Goal: Navigation & Orientation: Find specific page/section

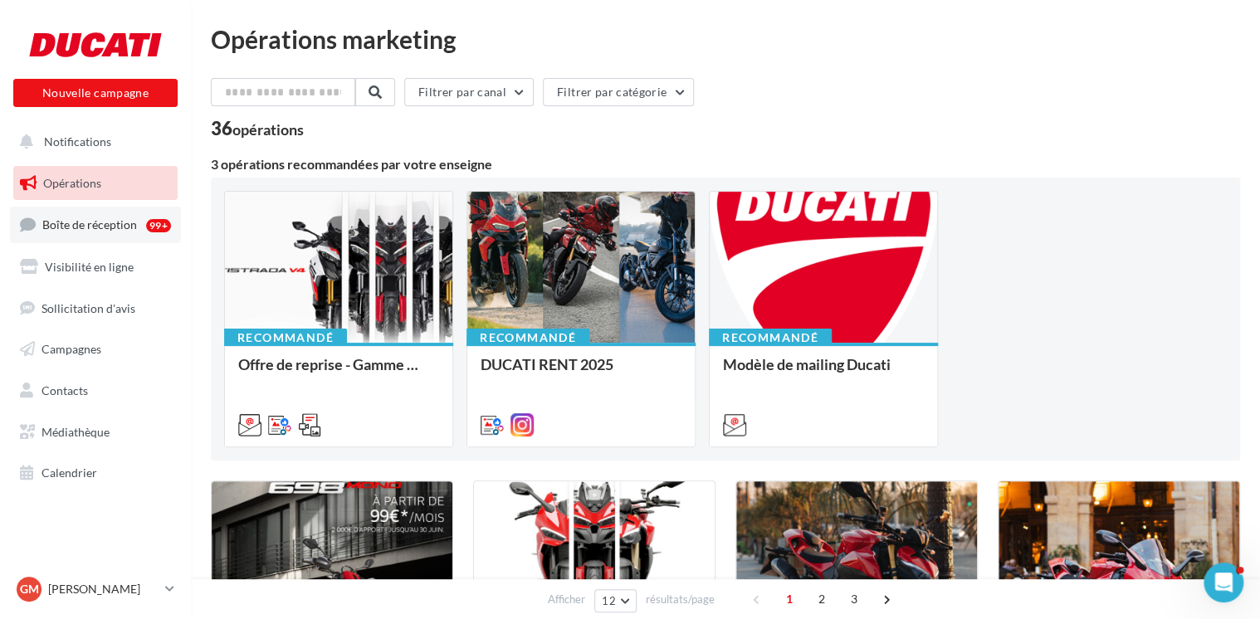
click at [125, 220] on span "Boîte de réception" at bounding box center [89, 224] width 95 height 14
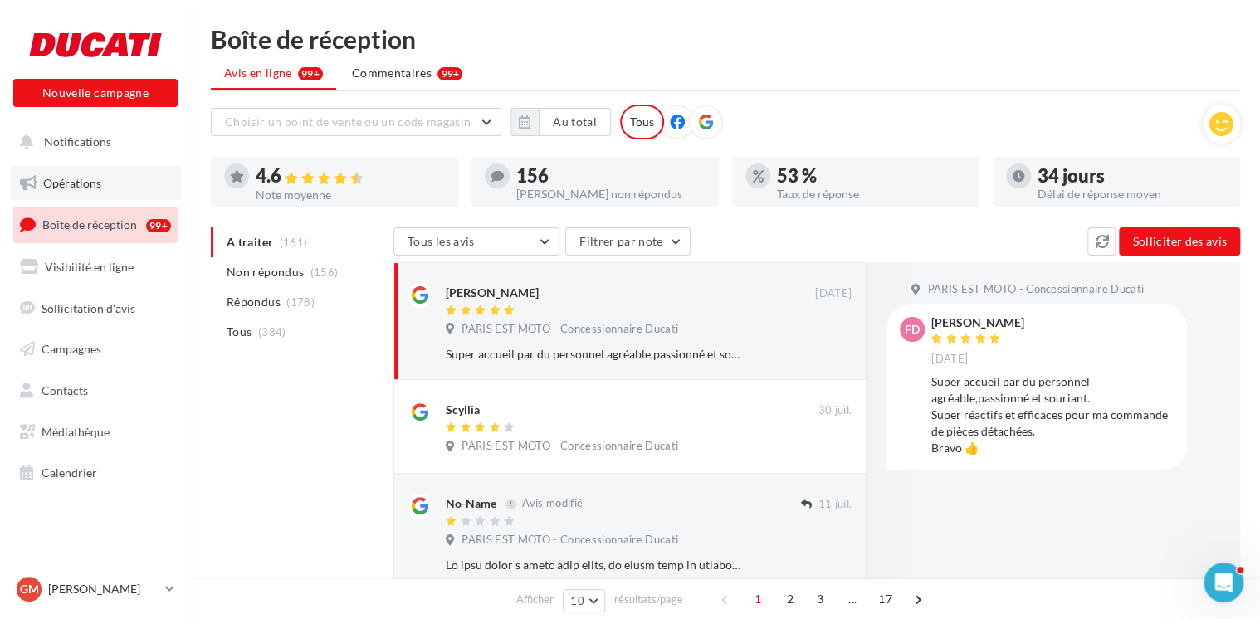
click at [53, 181] on span "Opérations" at bounding box center [72, 183] width 58 height 14
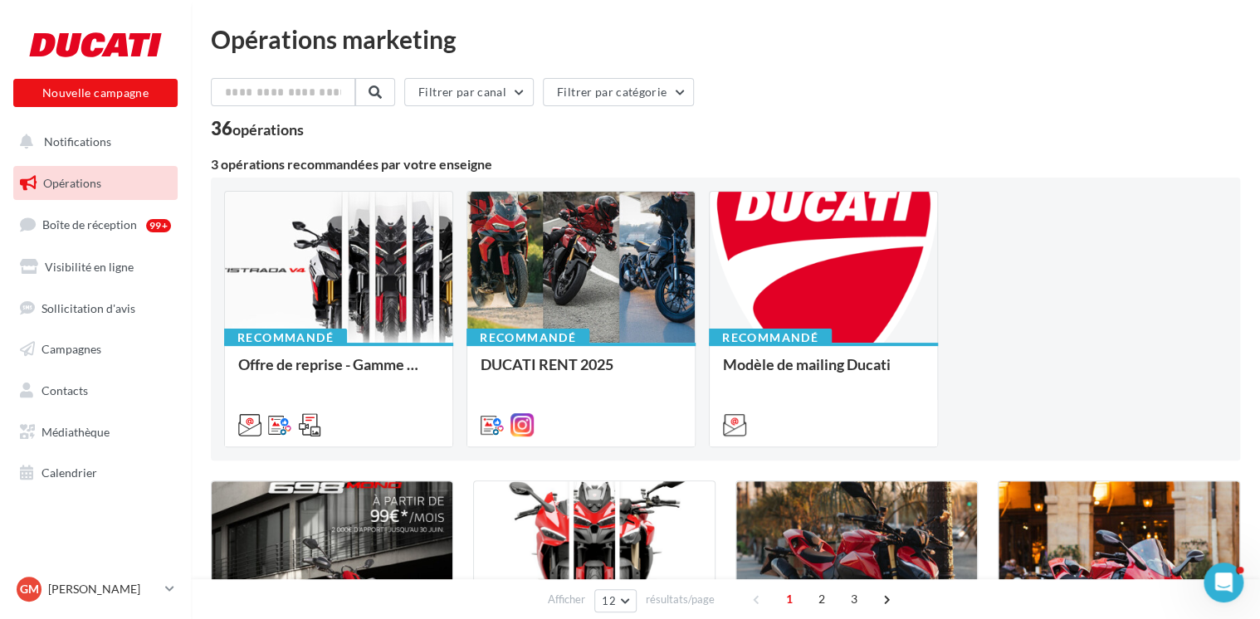
click at [80, 139] on span "Notifications" at bounding box center [77, 141] width 67 height 14
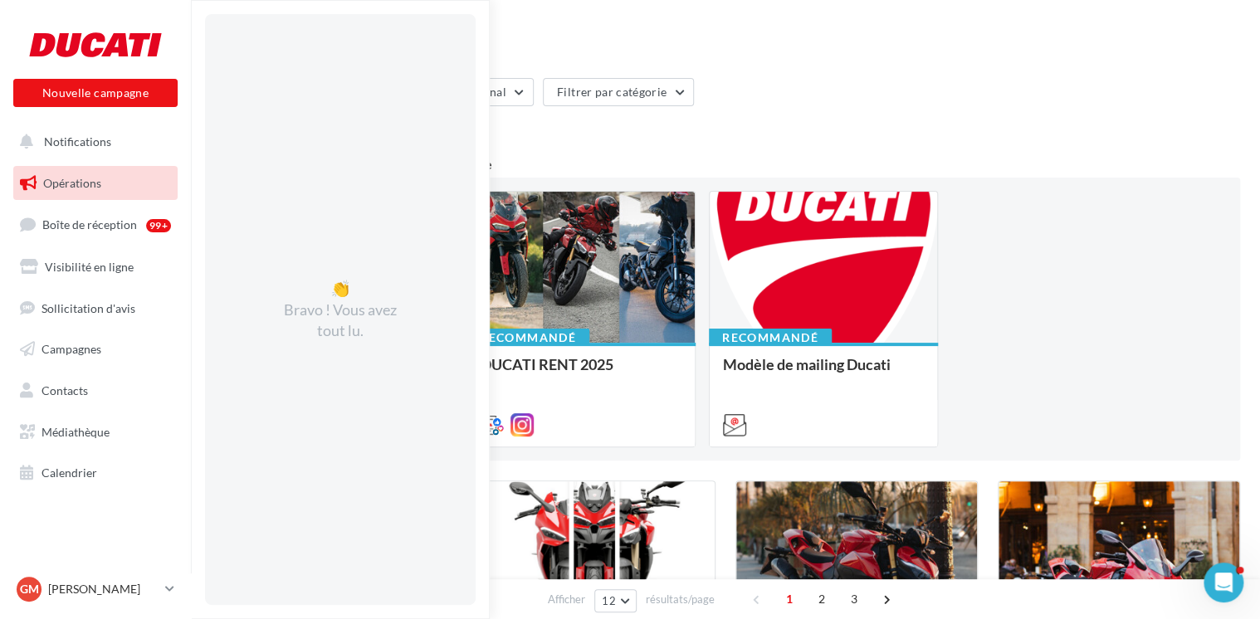
click at [945, 110] on div "Filtrer par canal Filtrer par catégorie" at bounding box center [725, 95] width 1029 height 35
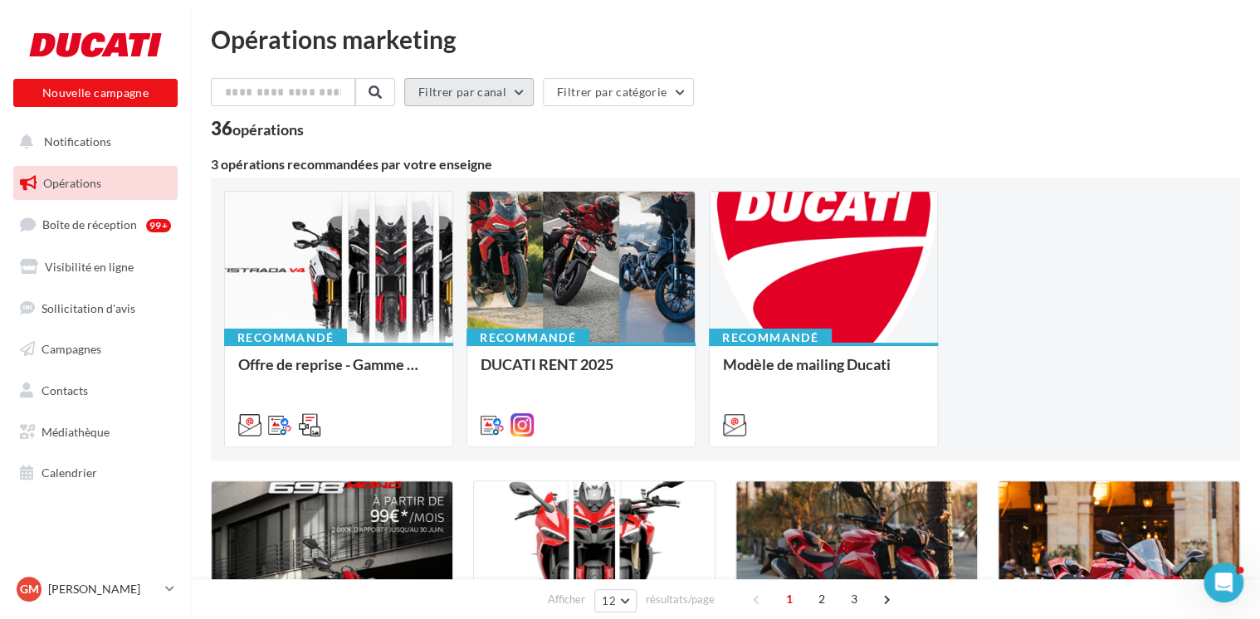
click at [512, 99] on button "Filtrer par canal" at bounding box center [468, 92] width 129 height 28
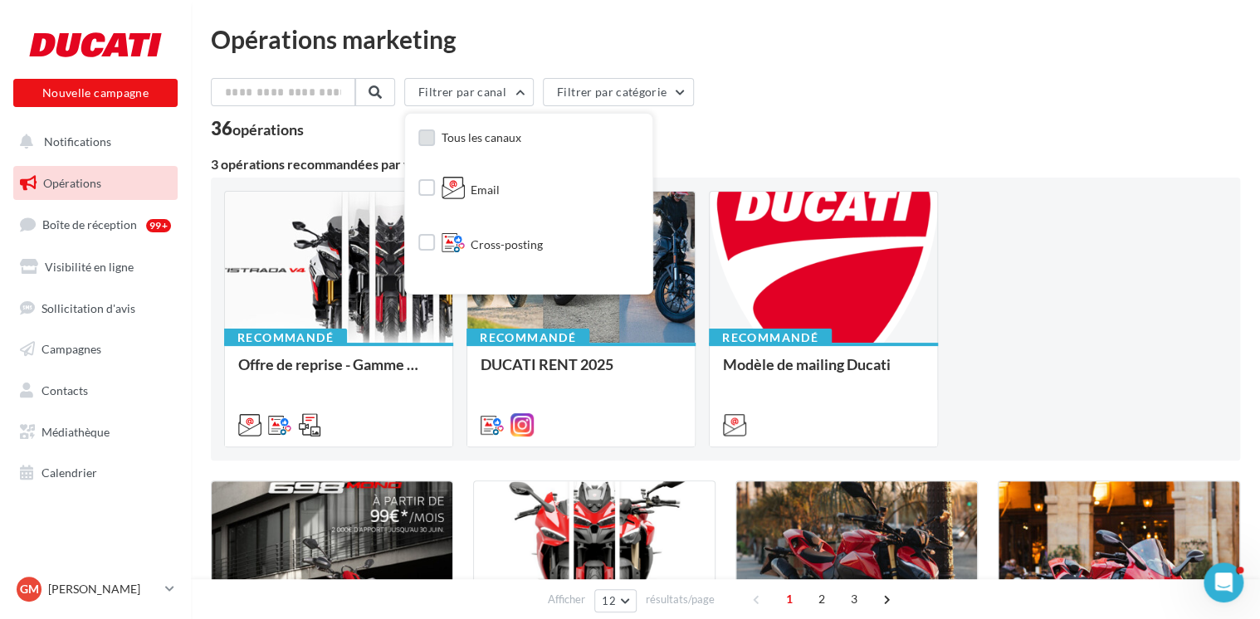
click at [515, 131] on span "Tous les canaux" at bounding box center [481, 137] width 80 height 14
click at [764, 120] on div "36 opérations" at bounding box center [725, 130] width 1029 height 22
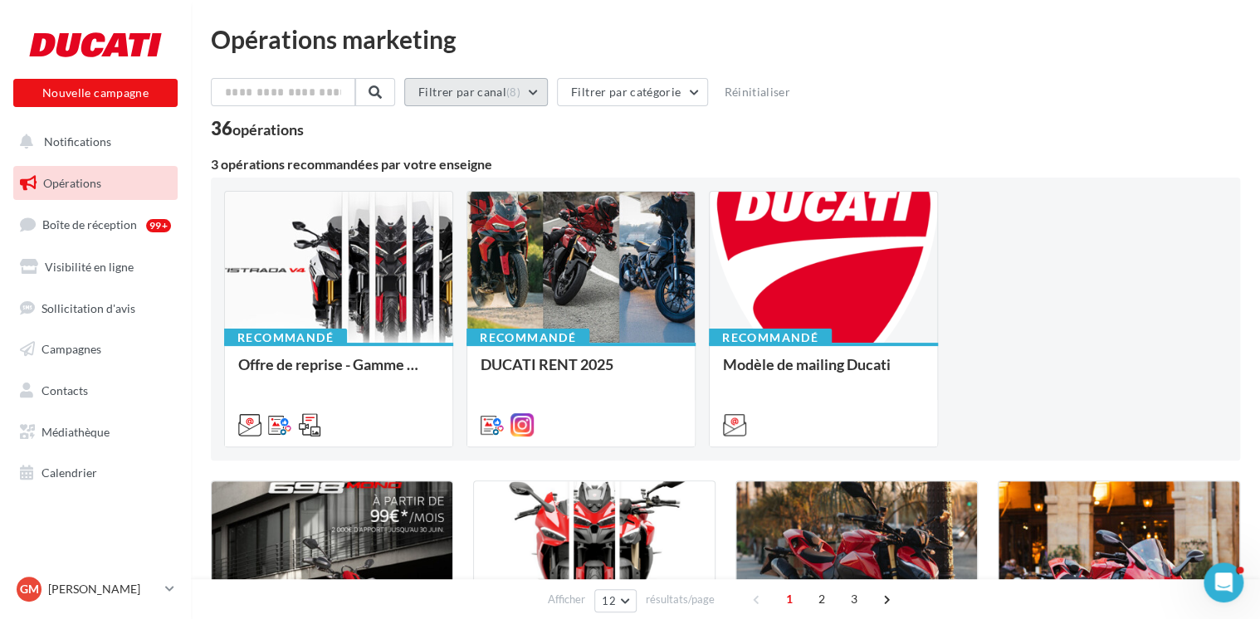
click at [546, 88] on button "Filtrer par canal (8)" at bounding box center [476, 92] width 144 height 28
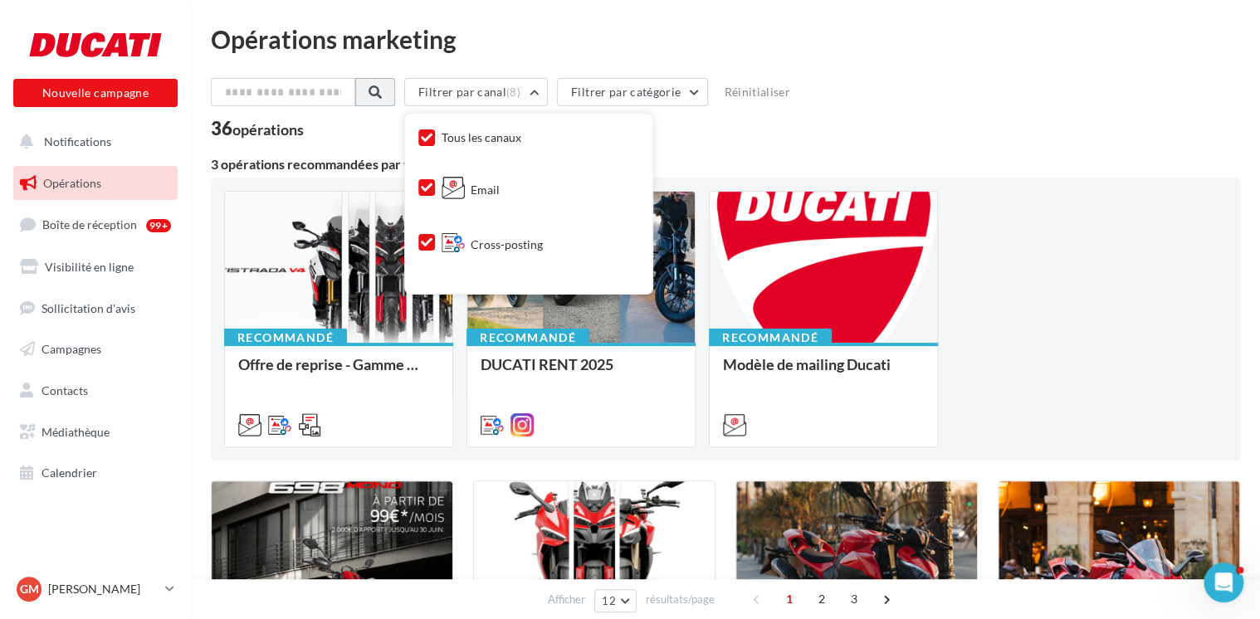
click at [383, 101] on button at bounding box center [375, 92] width 40 height 28
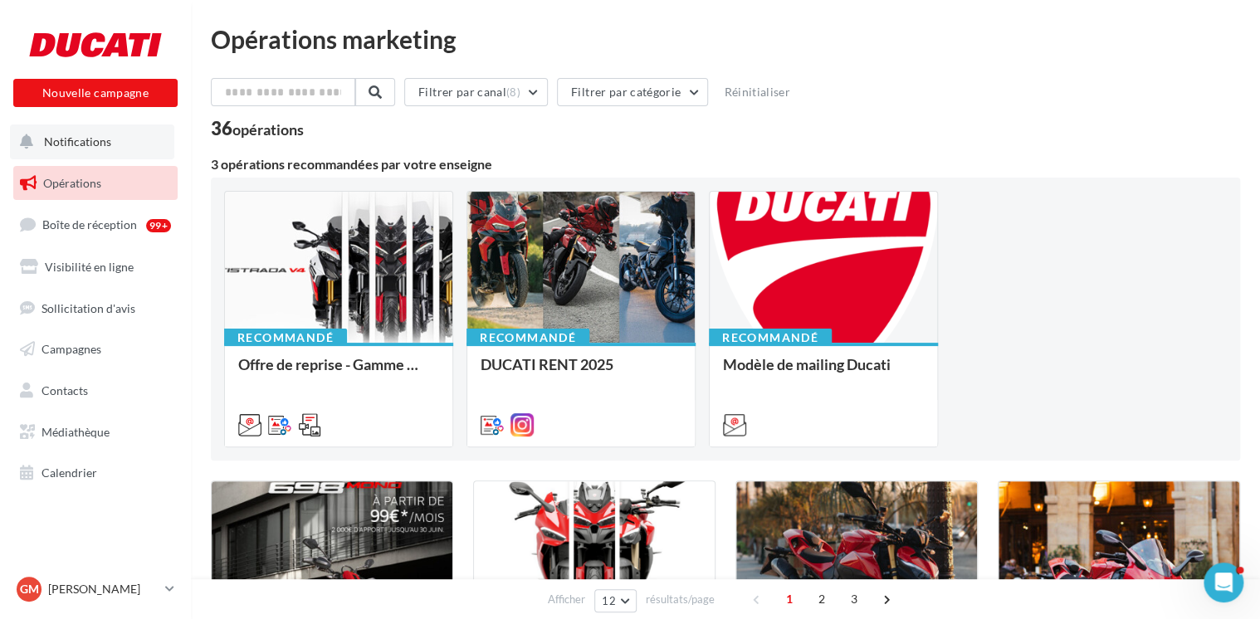
click at [54, 145] on span "Notifications" at bounding box center [77, 141] width 67 height 14
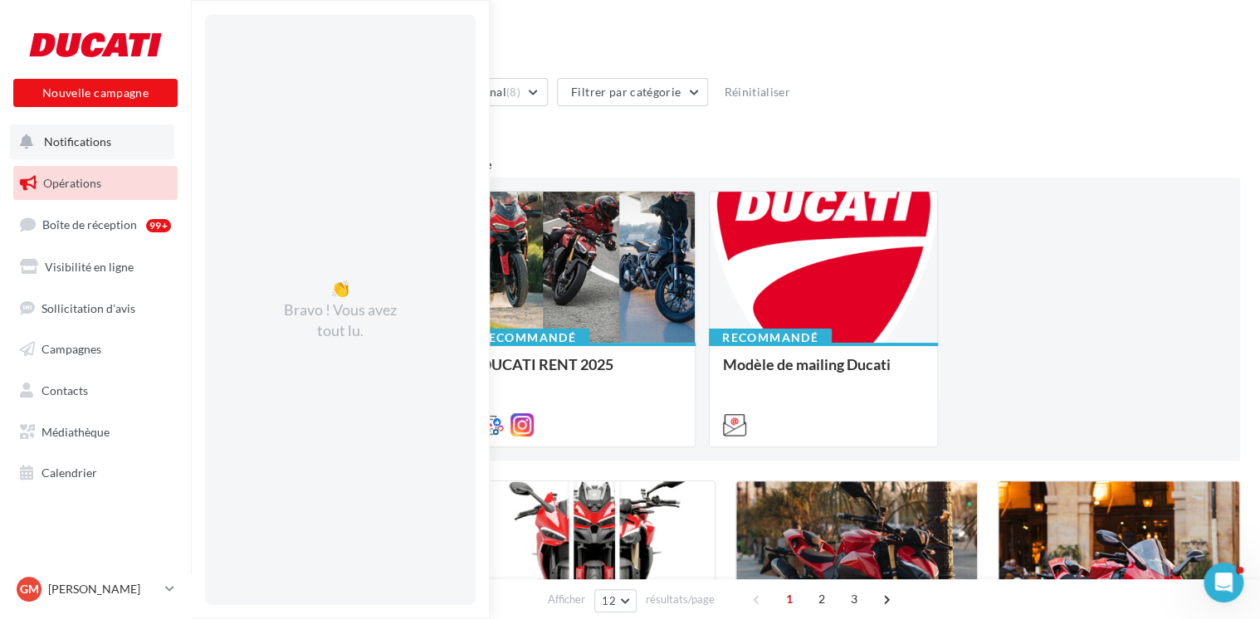
click at [55, 144] on span "Notifications" at bounding box center [77, 141] width 67 height 14
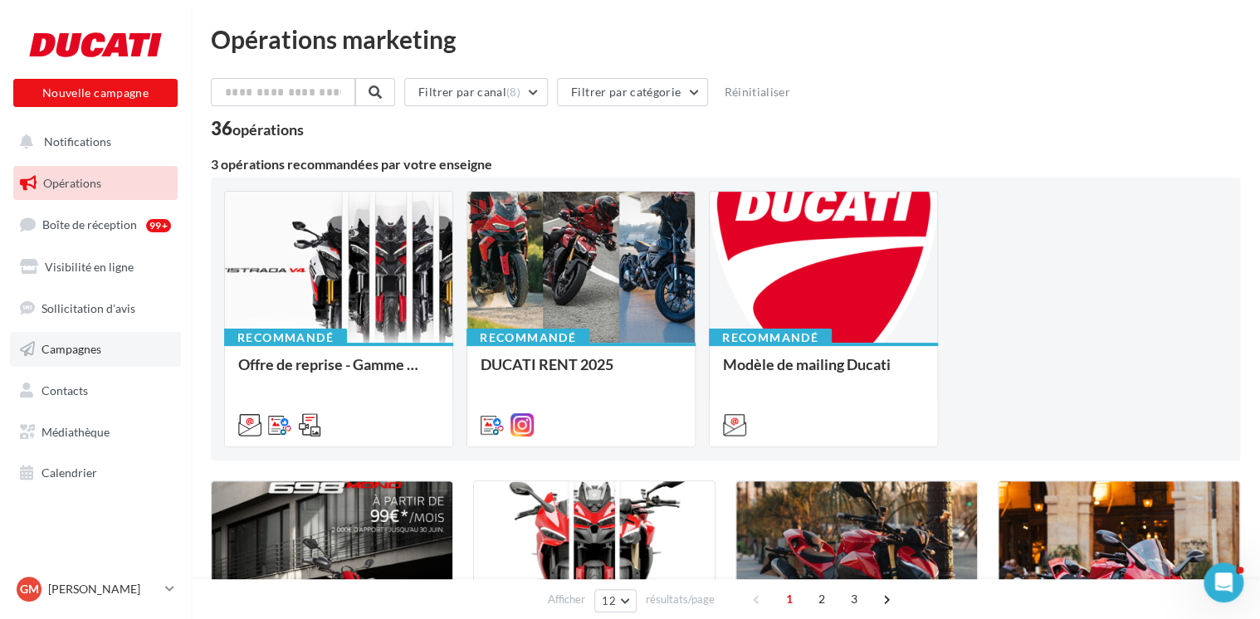
click at [117, 347] on link "Campagnes" at bounding box center [95, 349] width 171 height 35
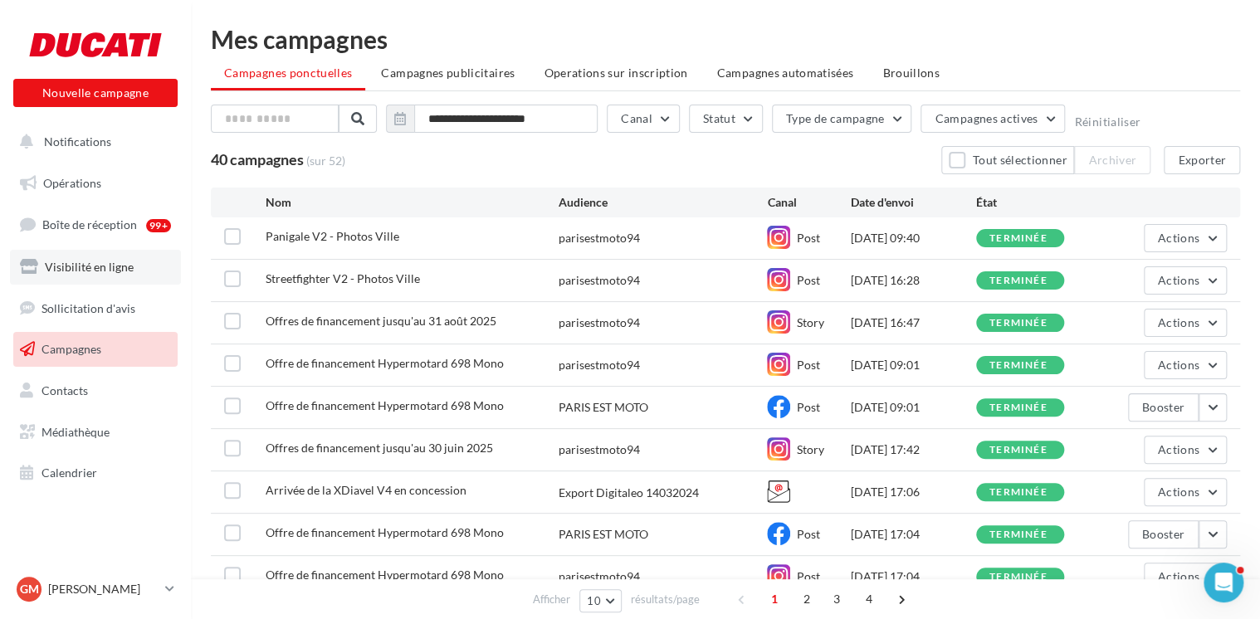
click at [112, 255] on link "Visibilité en ligne" at bounding box center [95, 267] width 171 height 35
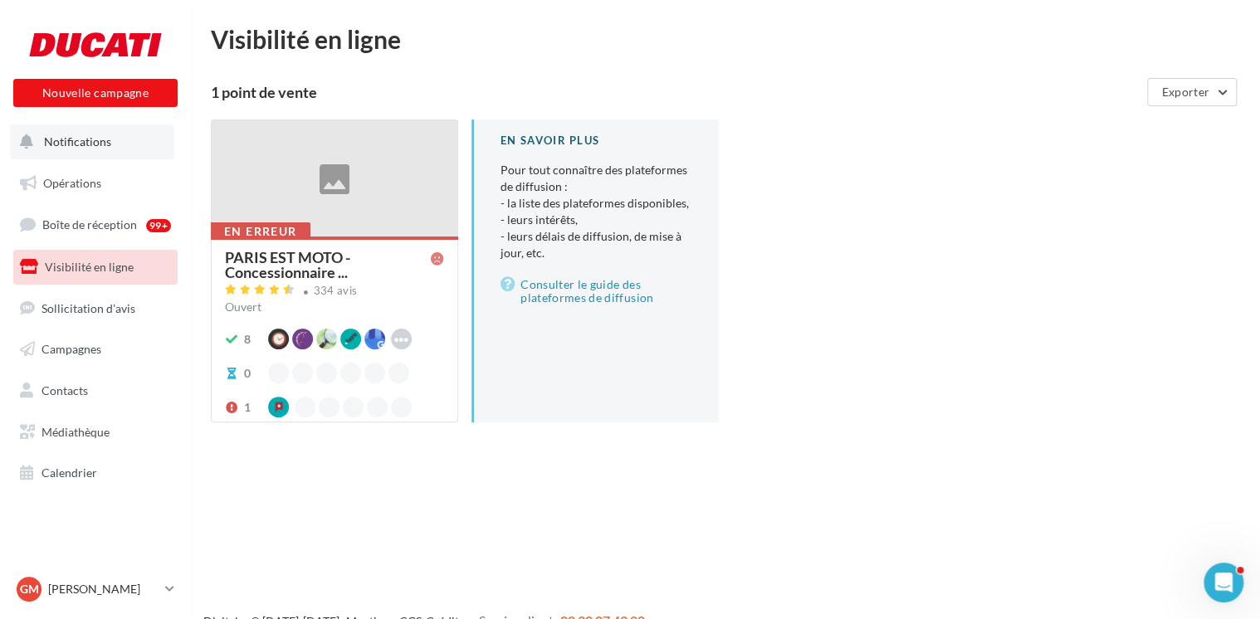
click at [84, 144] on span "Notifications" at bounding box center [77, 141] width 67 height 14
